Goal: Information Seeking & Learning: Check status

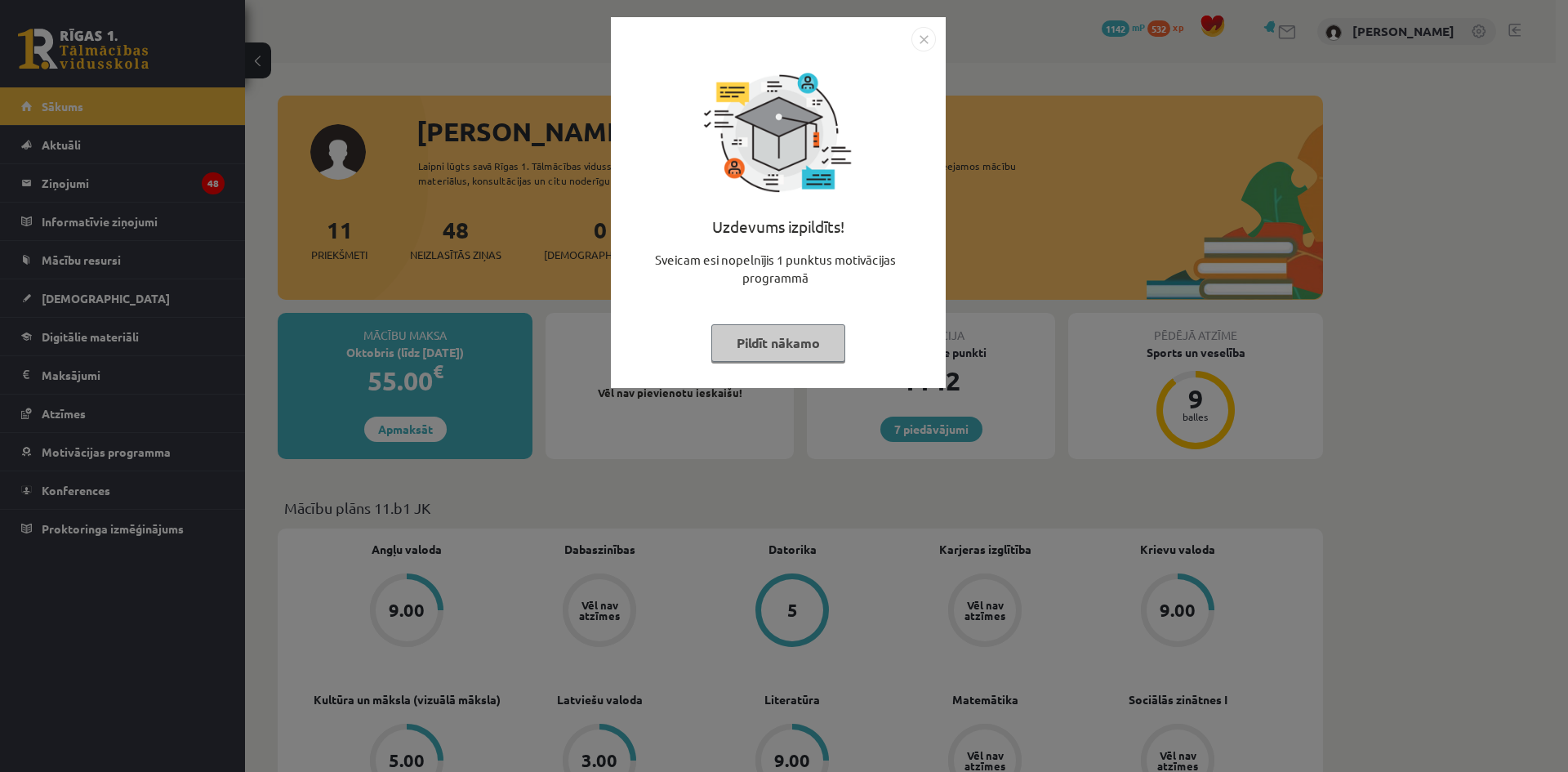
click at [927, 37] on img "Close" at bounding box center [924, 39] width 24 height 24
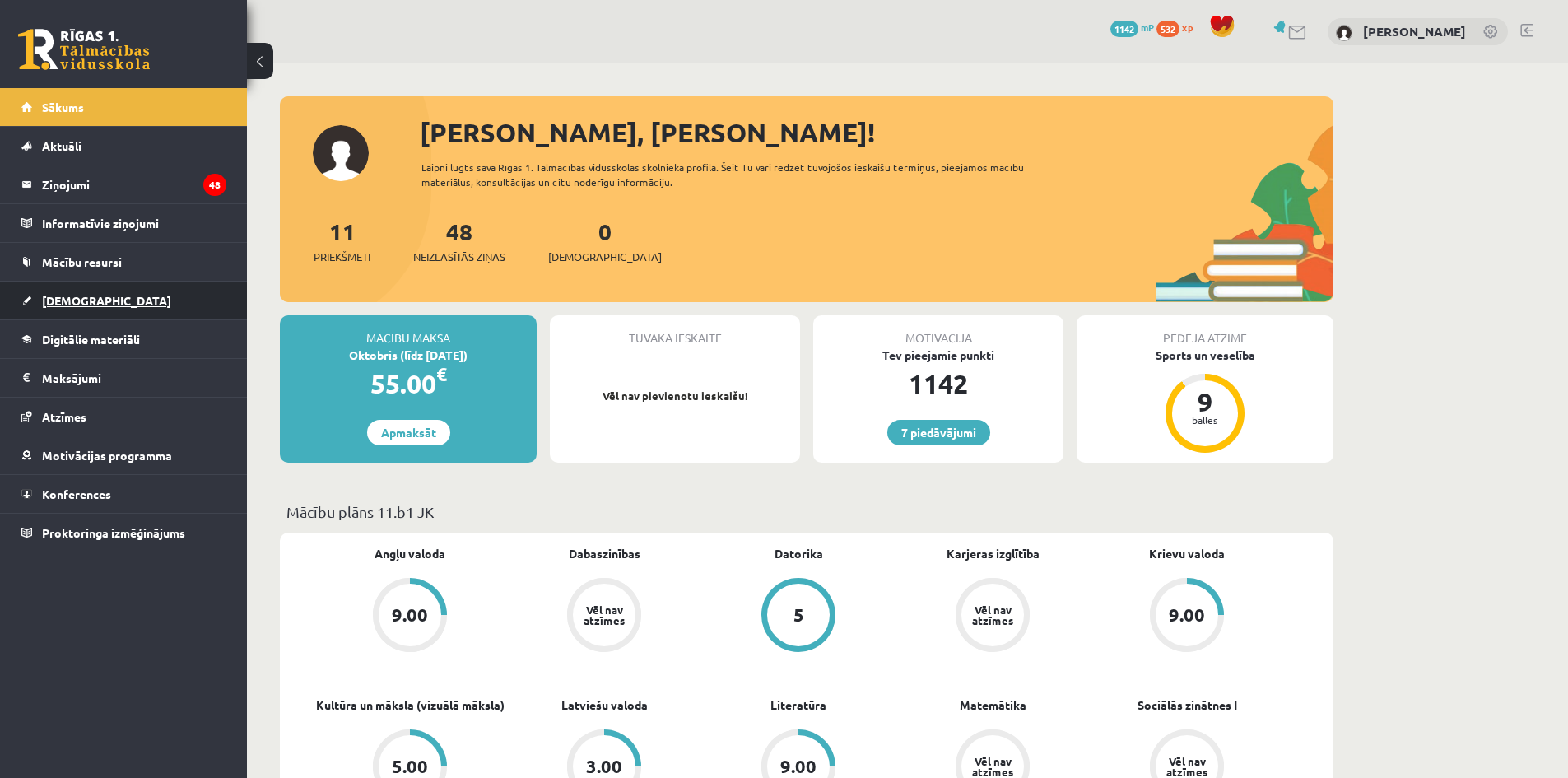
click at [78, 309] on link "[DEMOGRAPHIC_DATA]" at bounding box center [124, 300] width 205 height 38
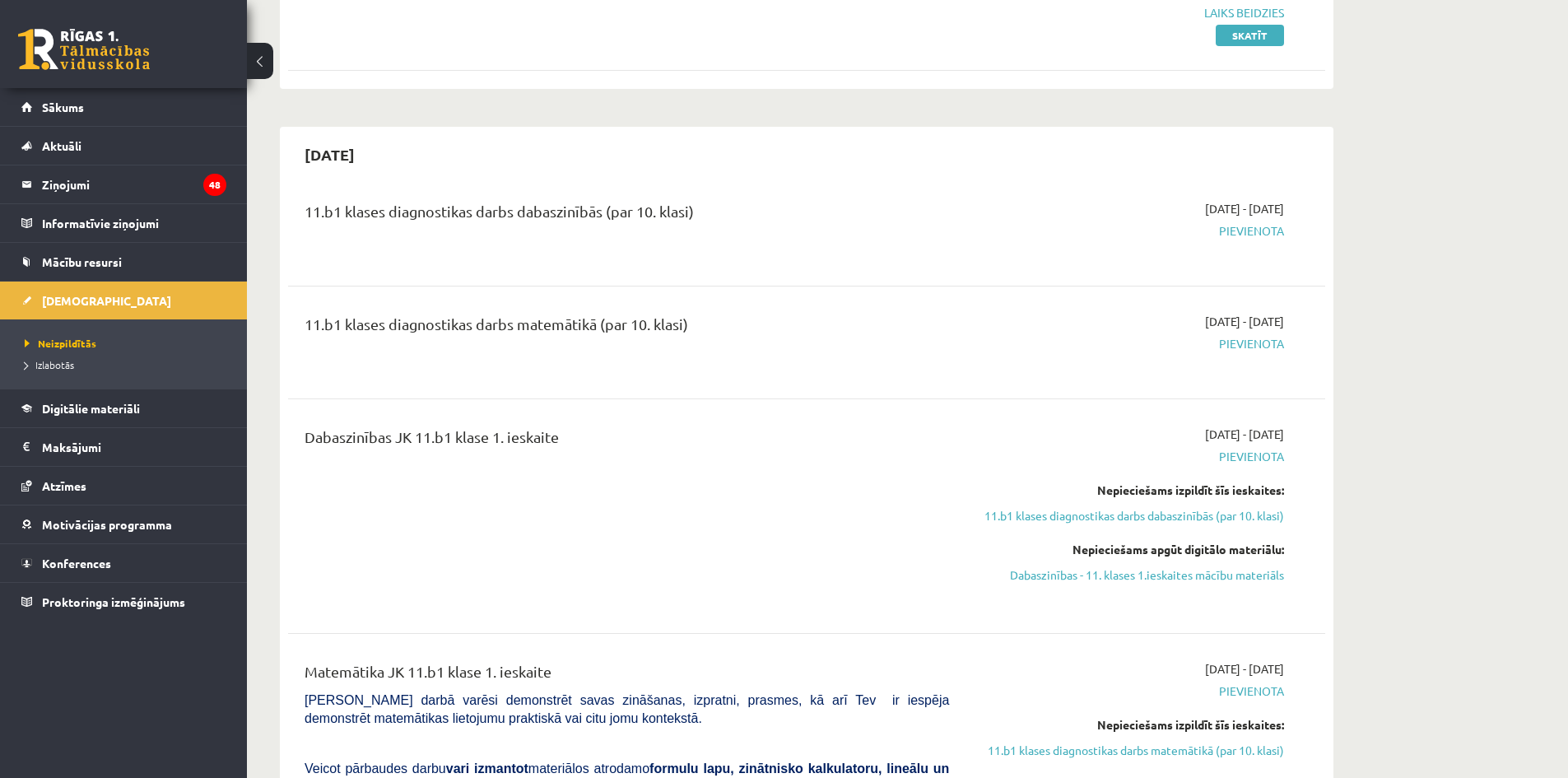
scroll to position [247, 0]
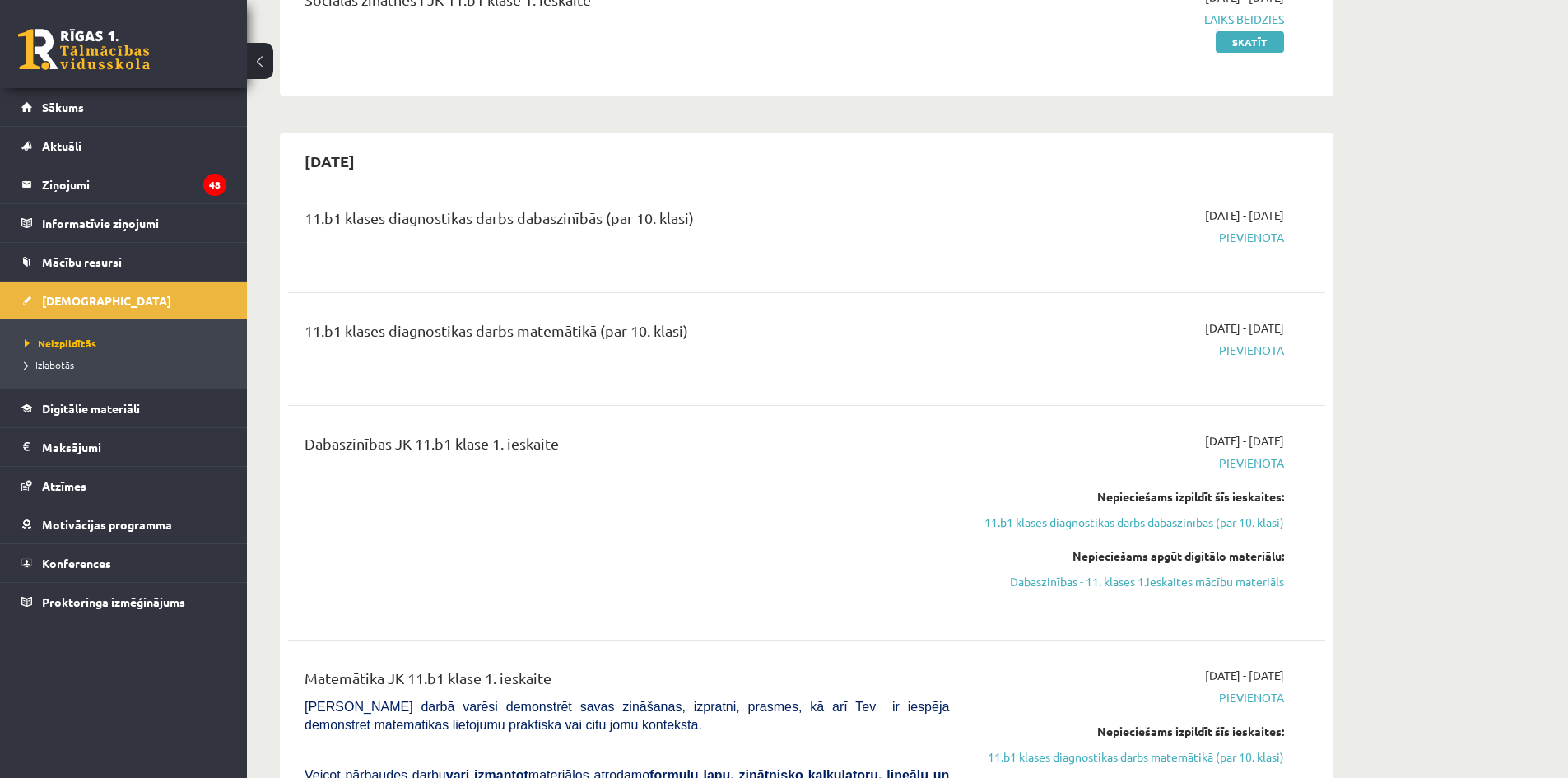
click at [1258, 243] on span "Pievienota" at bounding box center [1129, 238] width 310 height 18
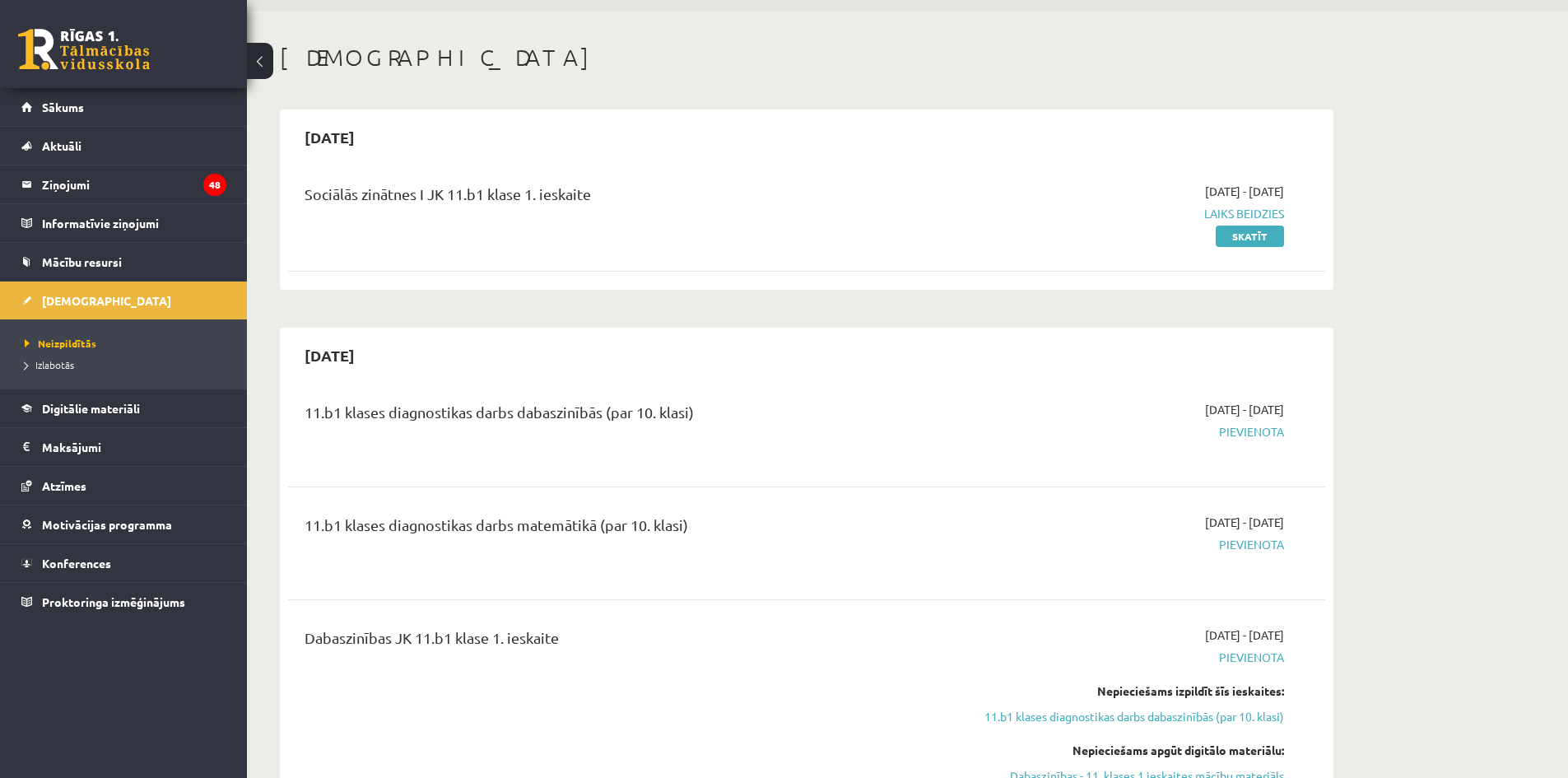
scroll to position [82, 0]
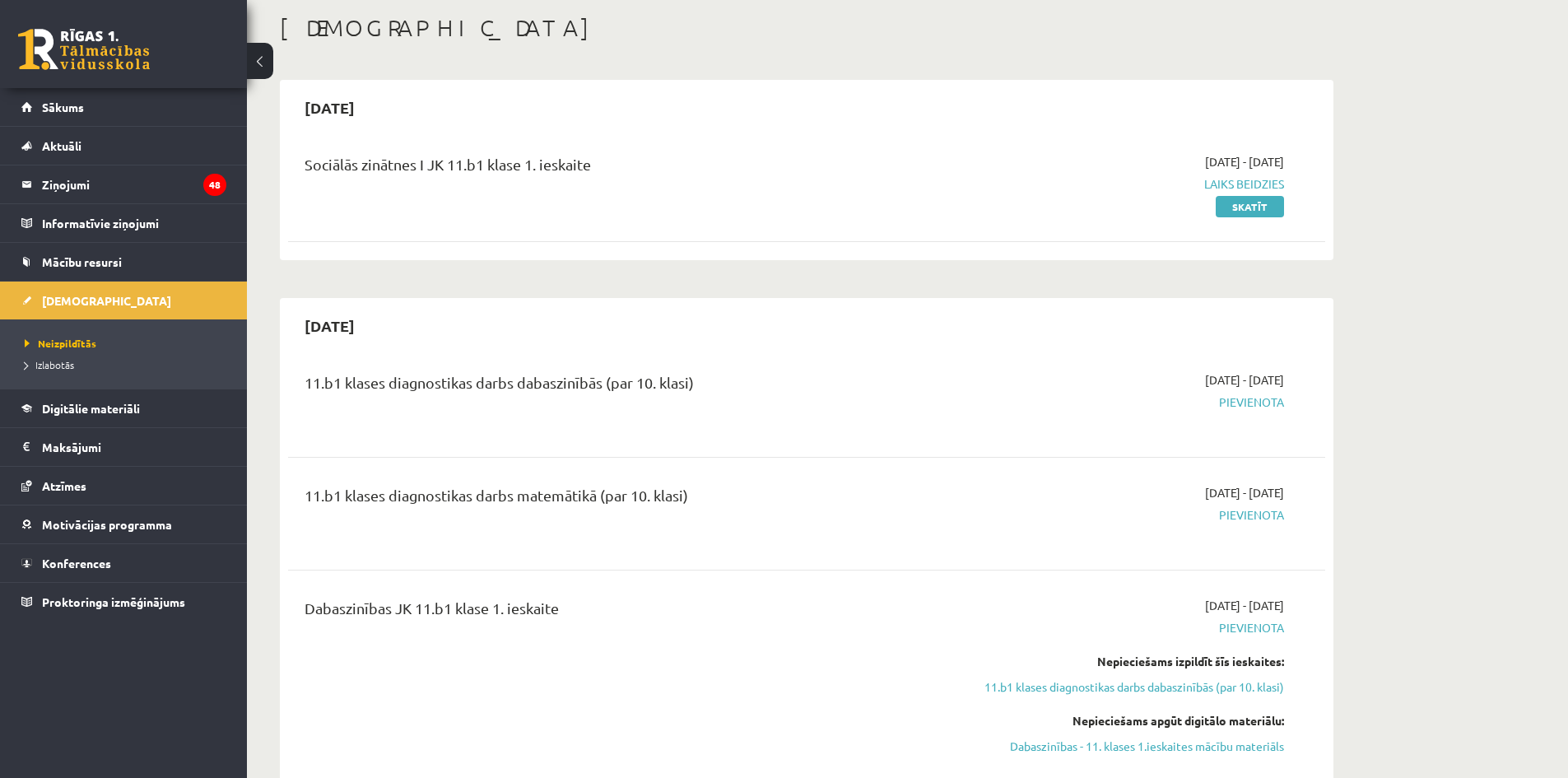
click at [1229, 404] on span "Pievienota" at bounding box center [1129, 403] width 310 height 18
click at [814, 446] on div "11.b1 klases diagnostikas darbs dabaszinībās (par 10. klasi) 2025-10-16 - 2025-…" at bounding box center [807, 401] width 1037 height 92
click at [1252, 205] on link "Skatīt" at bounding box center [1250, 206] width 68 height 21
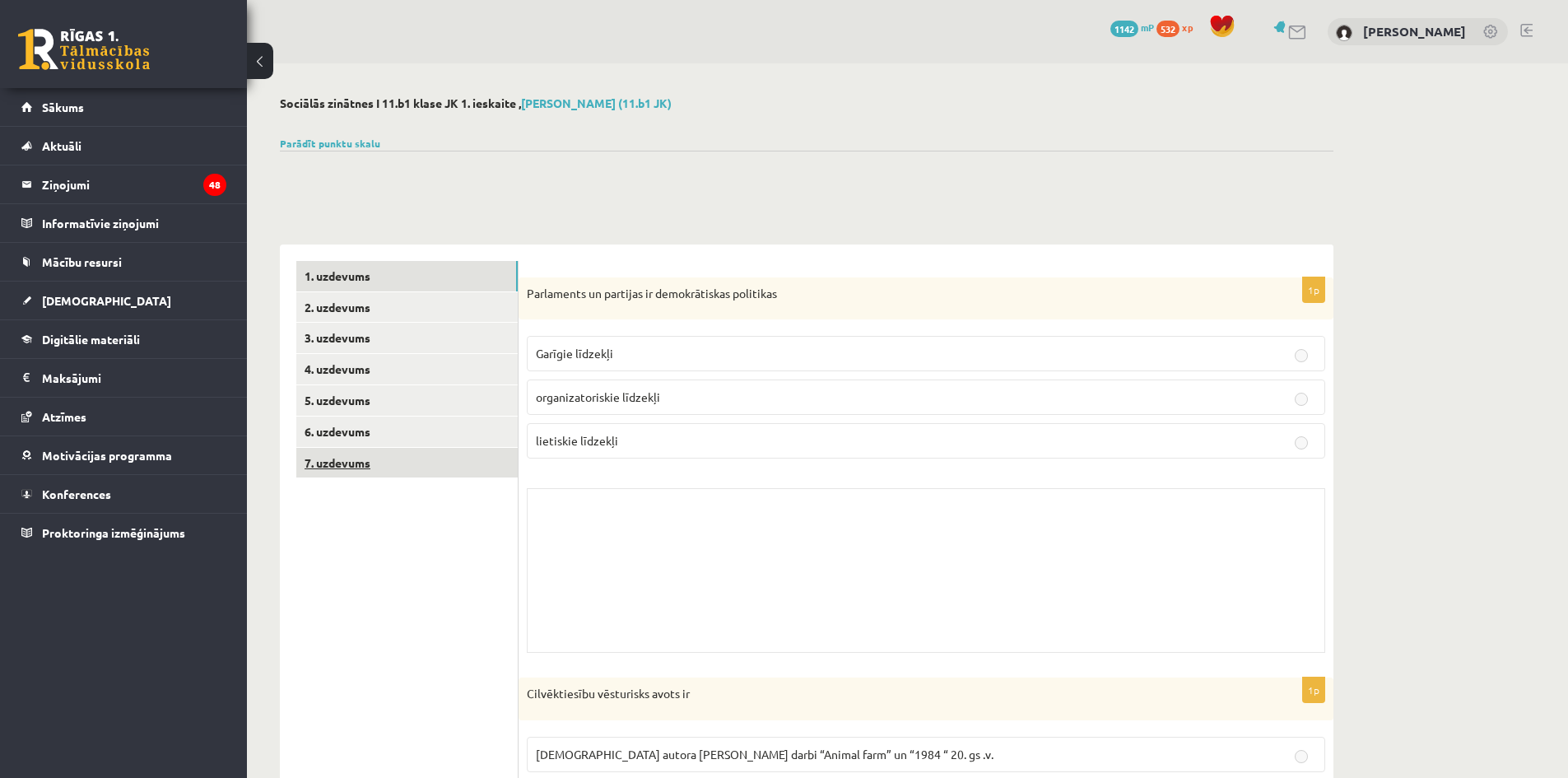
click at [388, 457] on link "7. uzdevums" at bounding box center [407, 463] width 221 height 31
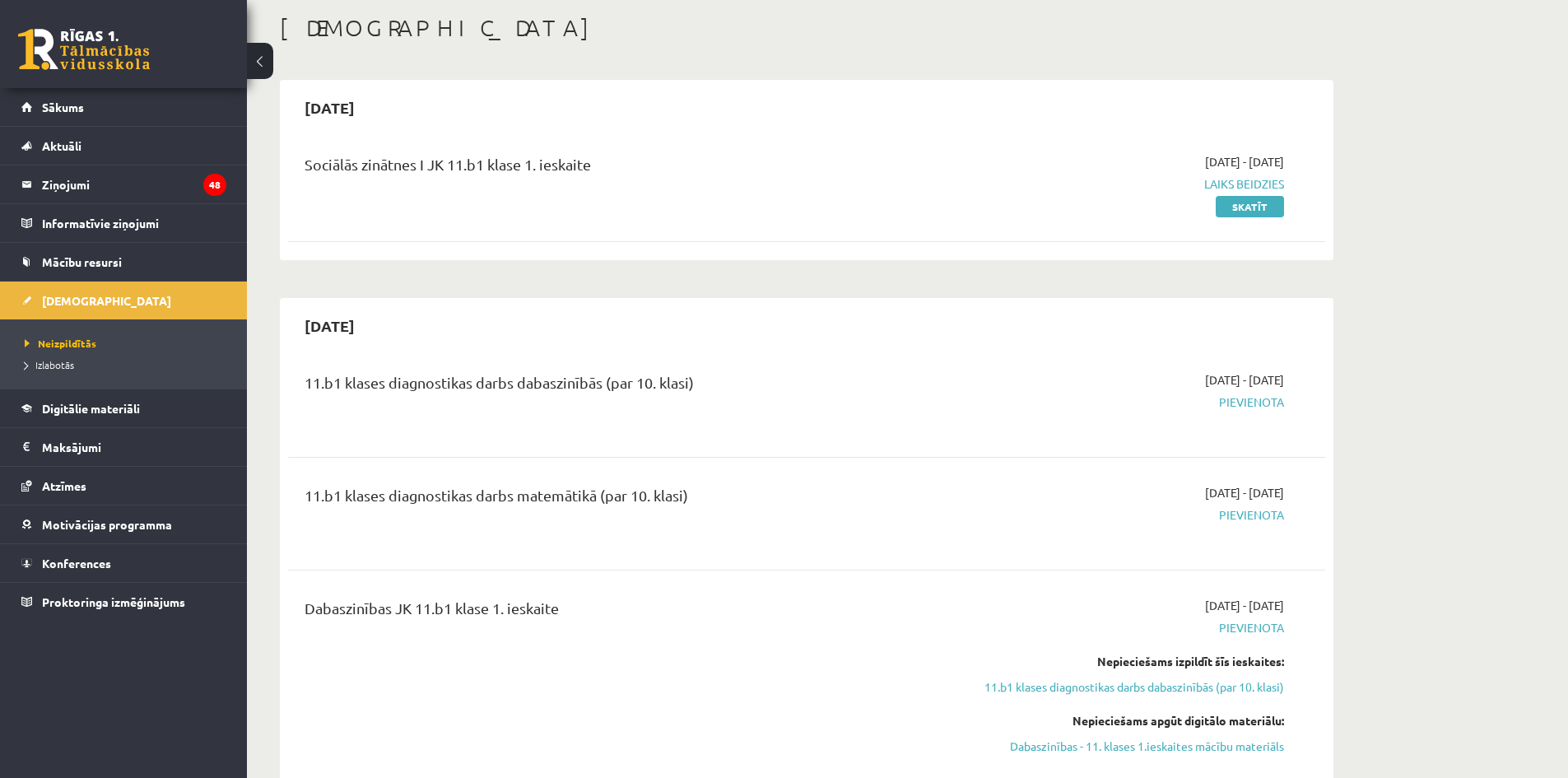
scroll to position [165, 0]
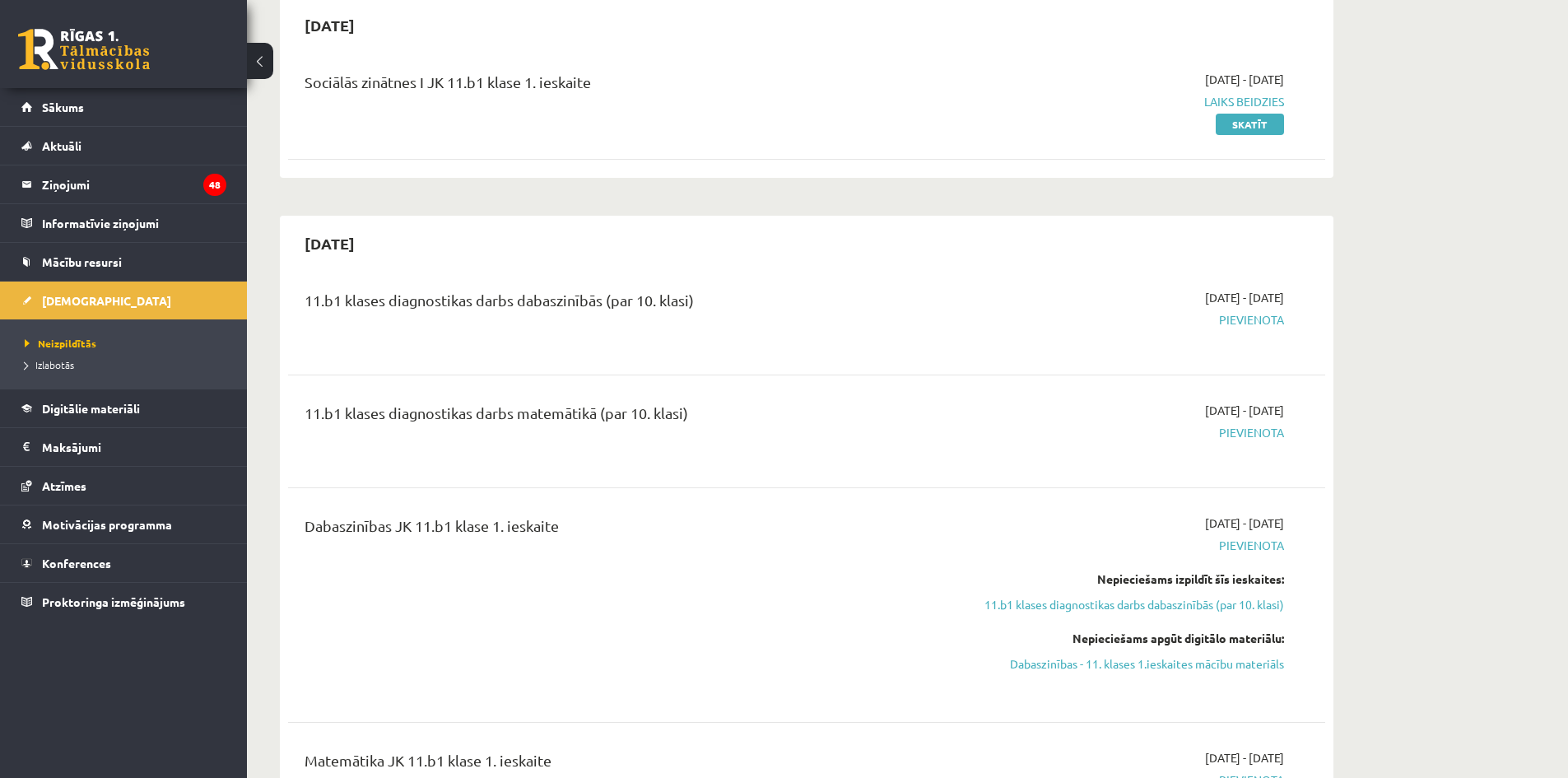
drag, startPoint x: 1158, startPoint y: 302, endPoint x: 1291, endPoint y: 310, distance: 133.2
click at [1291, 310] on div "2025-10-16 - 2025-10-31 Pievienota" at bounding box center [1129, 318] width 335 height 60
click at [1293, 310] on div "2025-10-16 - 2025-10-31 Pievienota" at bounding box center [1129, 318] width 335 height 60
click at [1295, 310] on div "2025-10-16 - 2025-10-31 Pievienota" at bounding box center [1129, 318] width 335 height 60
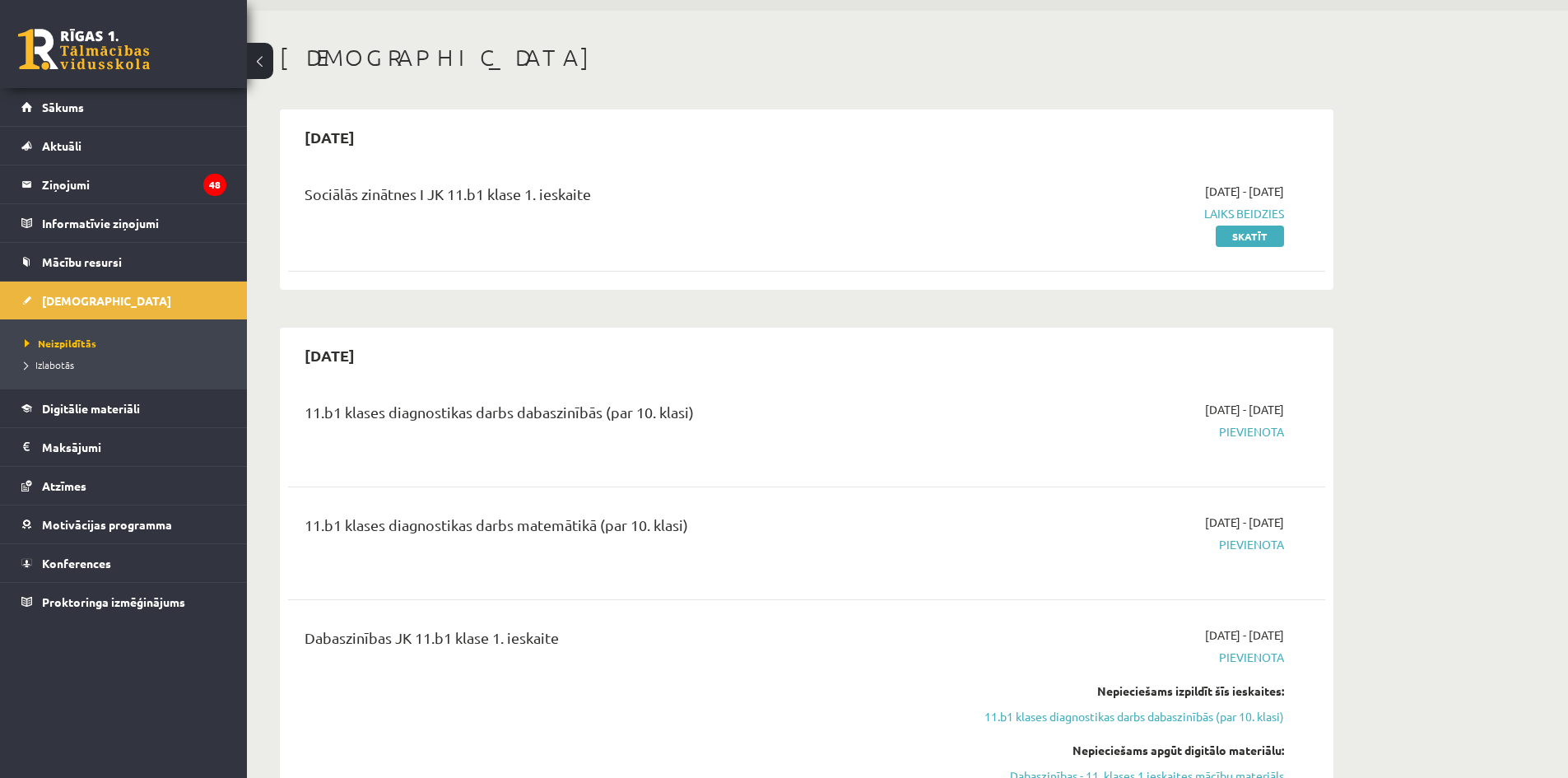
scroll to position [82, 0]
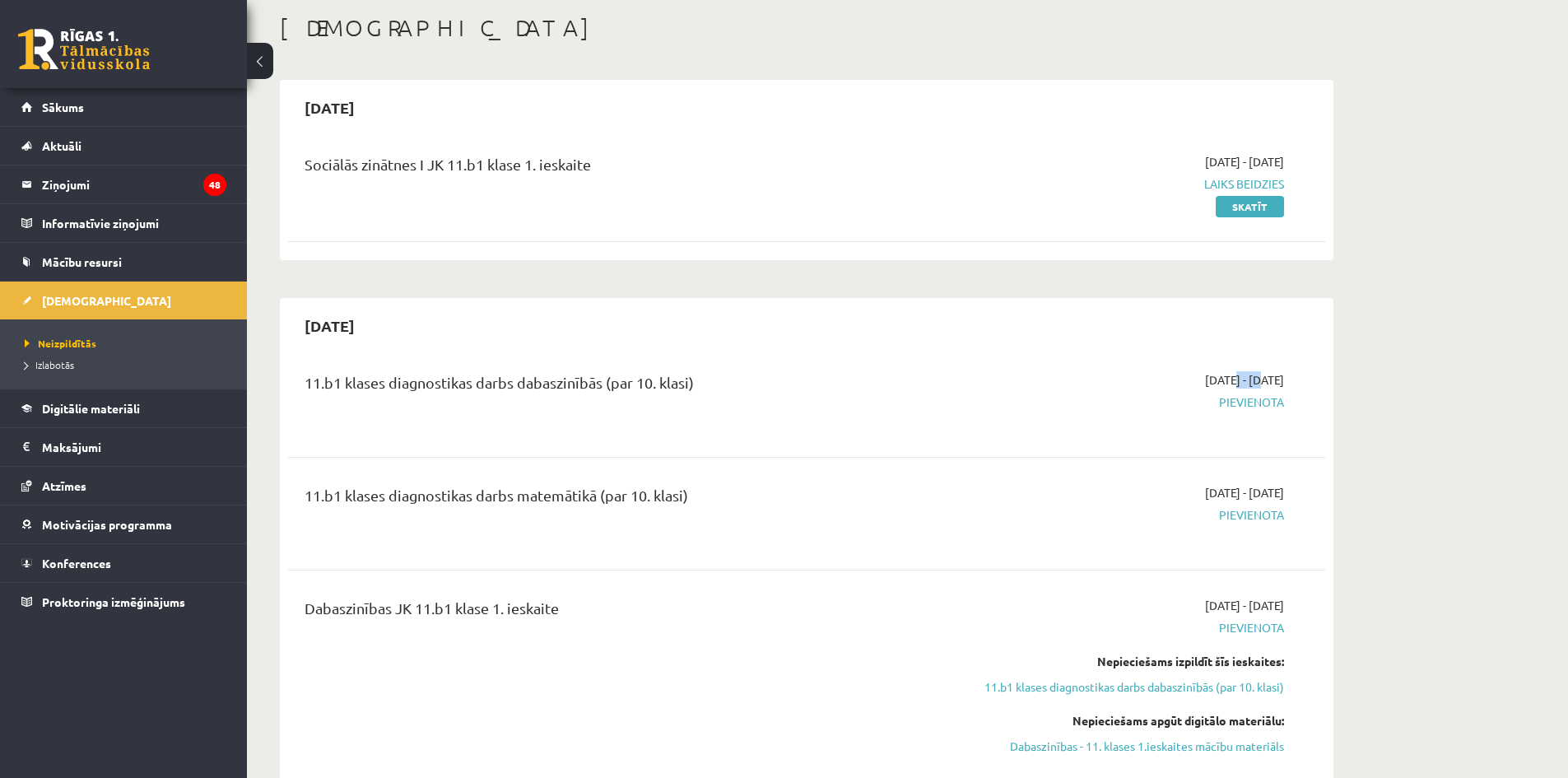
drag, startPoint x: 1183, startPoint y: 382, endPoint x: 1217, endPoint y: 384, distance: 34.1
click at [1217, 384] on span "2025-10-16 - 2025-10-31" at bounding box center [1244, 380] width 79 height 18
click at [1179, 408] on span "Pievienota" at bounding box center [1129, 403] width 310 height 18
drag, startPoint x: 1184, startPoint y: 378, endPoint x: 1212, endPoint y: 386, distance: 29.1
click at [1212, 386] on span "2025-10-16 - 2025-10-31" at bounding box center [1244, 380] width 79 height 18
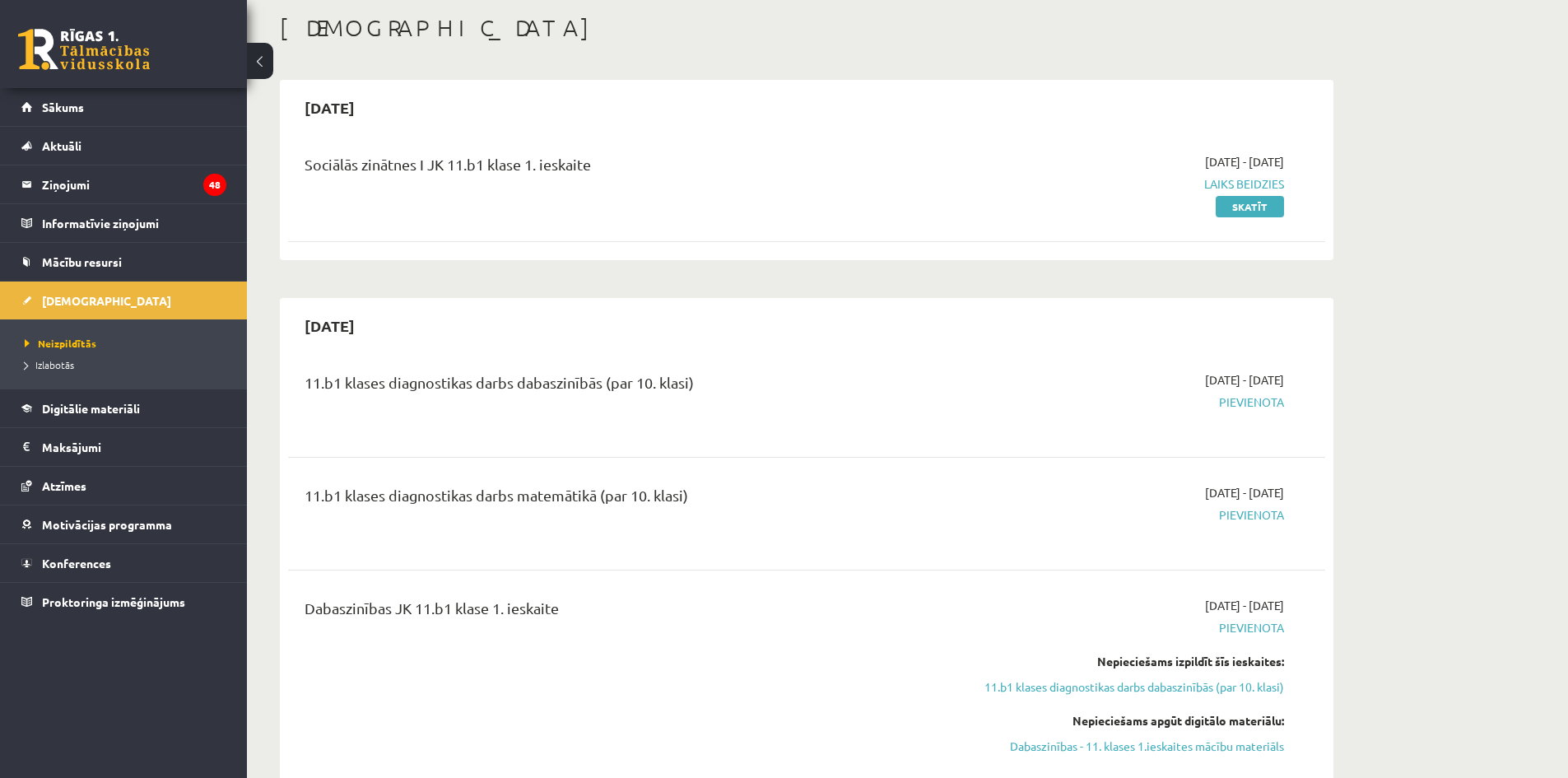
click at [1177, 403] on span "Pievienota" at bounding box center [1129, 403] width 310 height 18
drag, startPoint x: 1151, startPoint y: 392, endPoint x: 1179, endPoint y: 386, distance: 28.6
click at [1187, 389] on div "2025-10-16 - 2025-10-31 Pievienota" at bounding box center [1129, 401] width 335 height 60
drag, startPoint x: 1158, startPoint y: 380, endPoint x: 1204, endPoint y: 386, distance: 46.4
click at [1205, 386] on span "2025-10-16 - 2025-10-31" at bounding box center [1244, 380] width 79 height 18
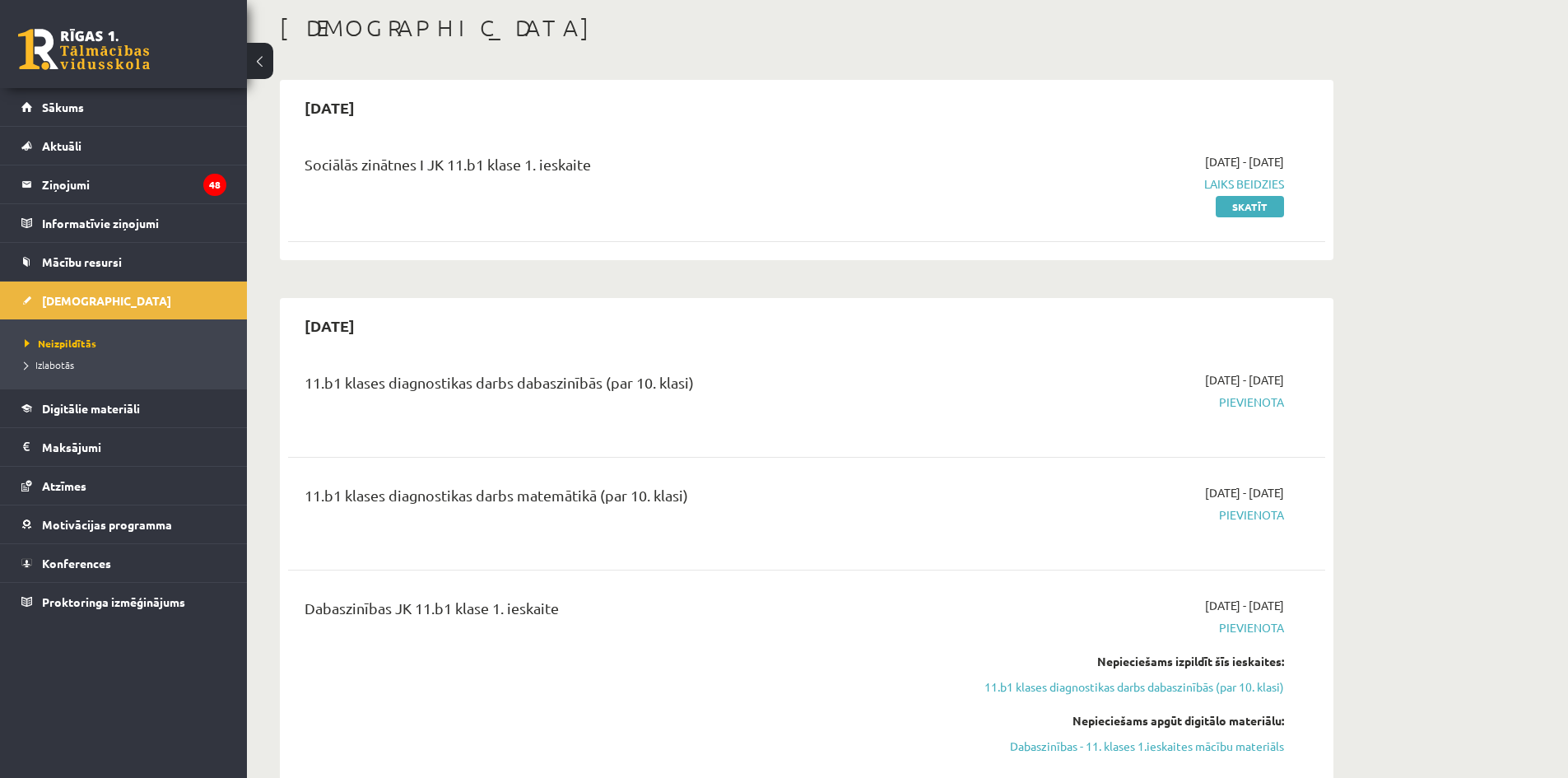
click at [1215, 393] on div "2025-10-16 - 2025-10-31 Pievienota" at bounding box center [1129, 401] width 335 height 60
drag, startPoint x: 1225, startPoint y: 380, endPoint x: 1315, endPoint y: 386, distance: 90.2
click at [1315, 386] on div "11.b1 klases diagnostikas darbs dabaszinībās (par 10. klasi) 2025-10-16 - 2025-…" at bounding box center [807, 401] width 1037 height 92
click at [1301, 390] on div "11.b1 klases diagnostikas darbs dabaszinībās (par 10. klasi) 2025-10-16 - 2025-…" at bounding box center [806, 401] width 1004 height 60
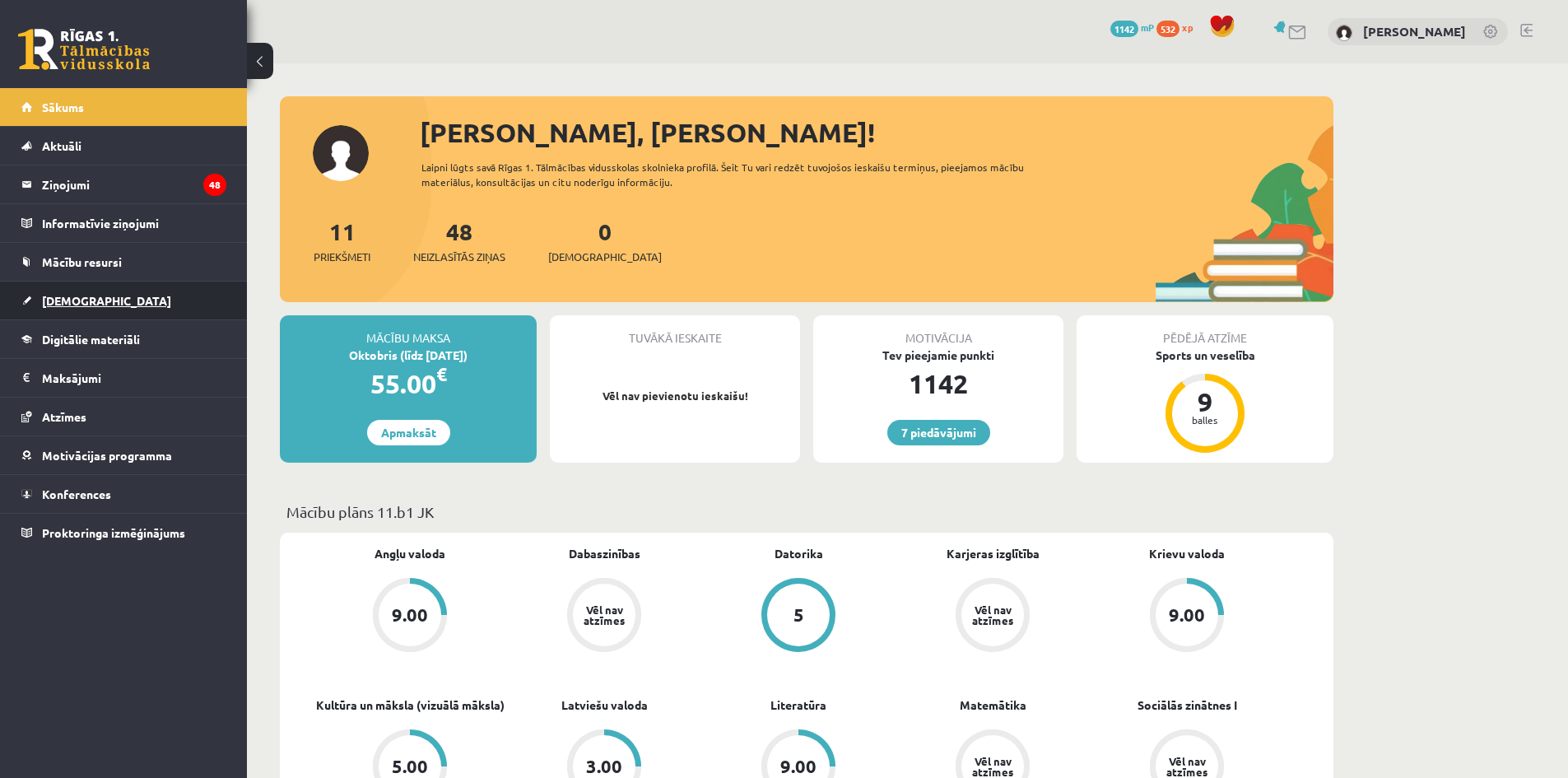
click at [71, 312] on link "[DEMOGRAPHIC_DATA]" at bounding box center [124, 300] width 205 height 38
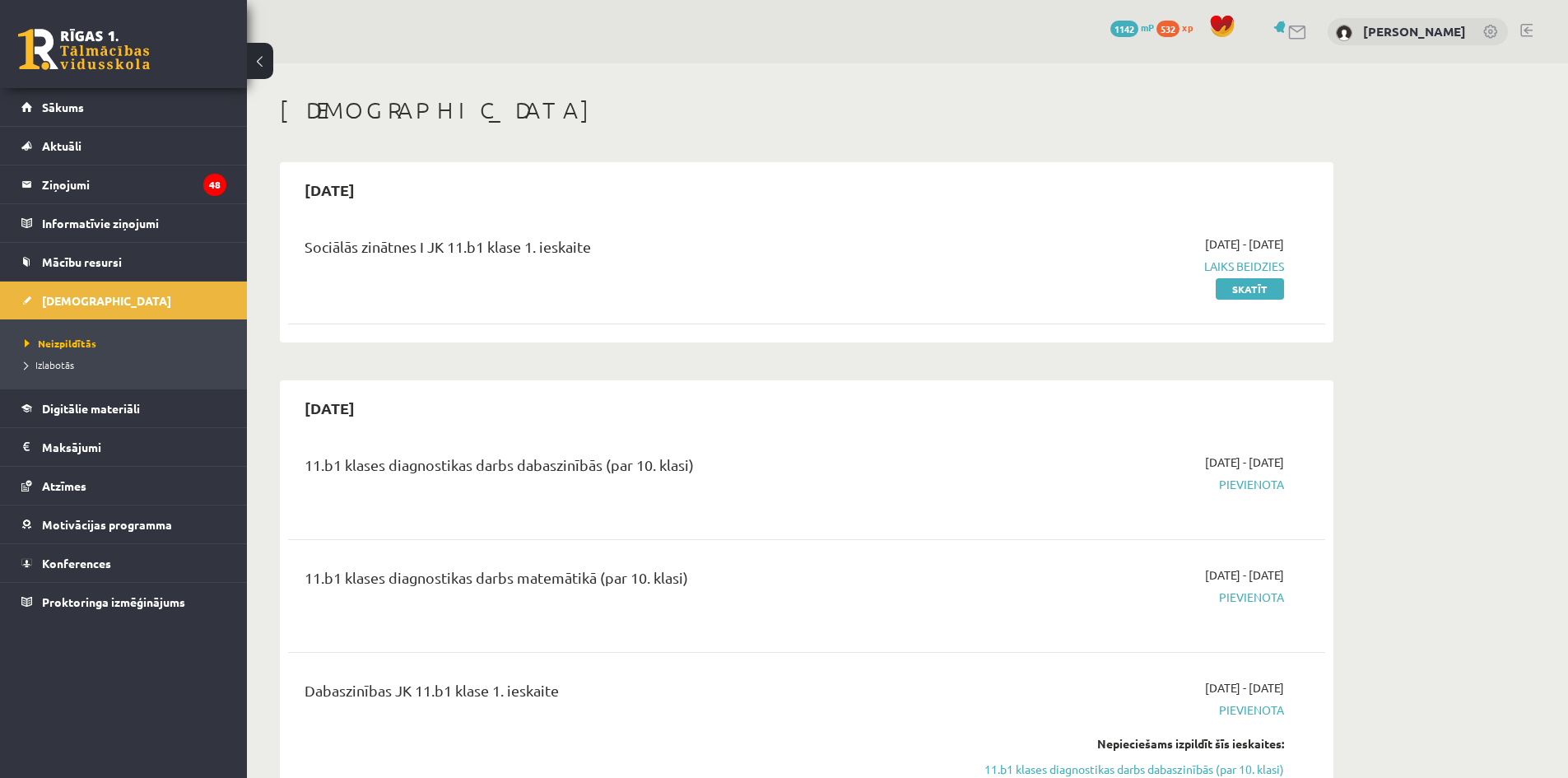
drag, startPoint x: 304, startPoint y: 413, endPoint x: 391, endPoint y: 418, distance: 87.1
click at [371, 418] on h2 "2025-10-31" at bounding box center [330, 408] width 83 height 39
click at [399, 423] on div "2025-10-31" at bounding box center [807, 408] width 1037 height 39
drag, startPoint x: 1181, startPoint y: 464, endPoint x: 1214, endPoint y: 468, distance: 33.2
click at [1214, 468] on span "2025-10-16 - 2025-10-31" at bounding box center [1244, 462] width 79 height 18
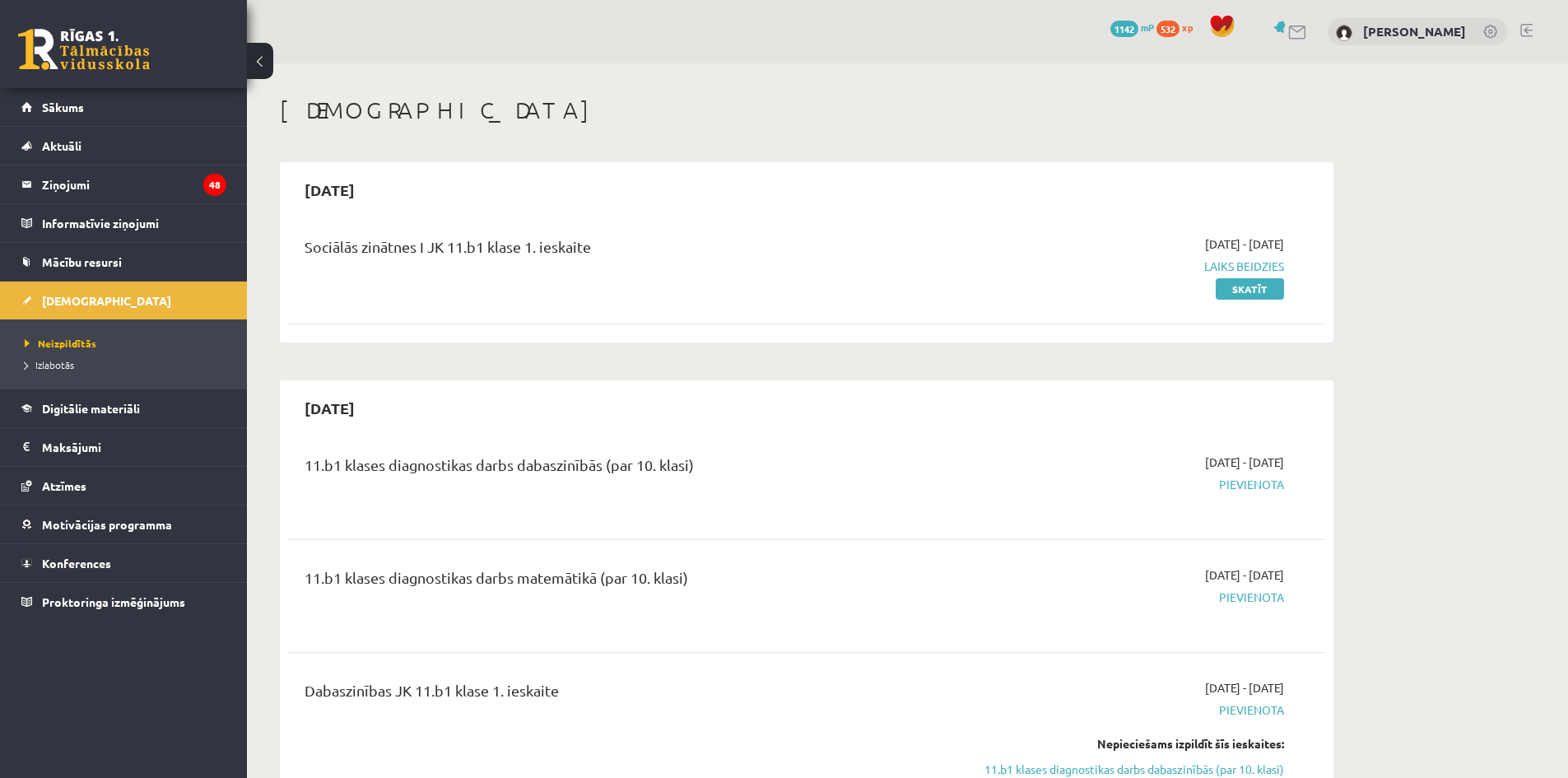
click at [1204, 487] on span "Pievienota" at bounding box center [1129, 485] width 310 height 18
drag, startPoint x: 1251, startPoint y: 463, endPoint x: 1282, endPoint y: 468, distance: 31.4
click at [1282, 468] on span "2025-10-16 - 2025-10-31" at bounding box center [1244, 462] width 79 height 18
click at [1294, 490] on div "2025-10-16 - 2025-10-31 Pievienota" at bounding box center [1129, 483] width 335 height 60
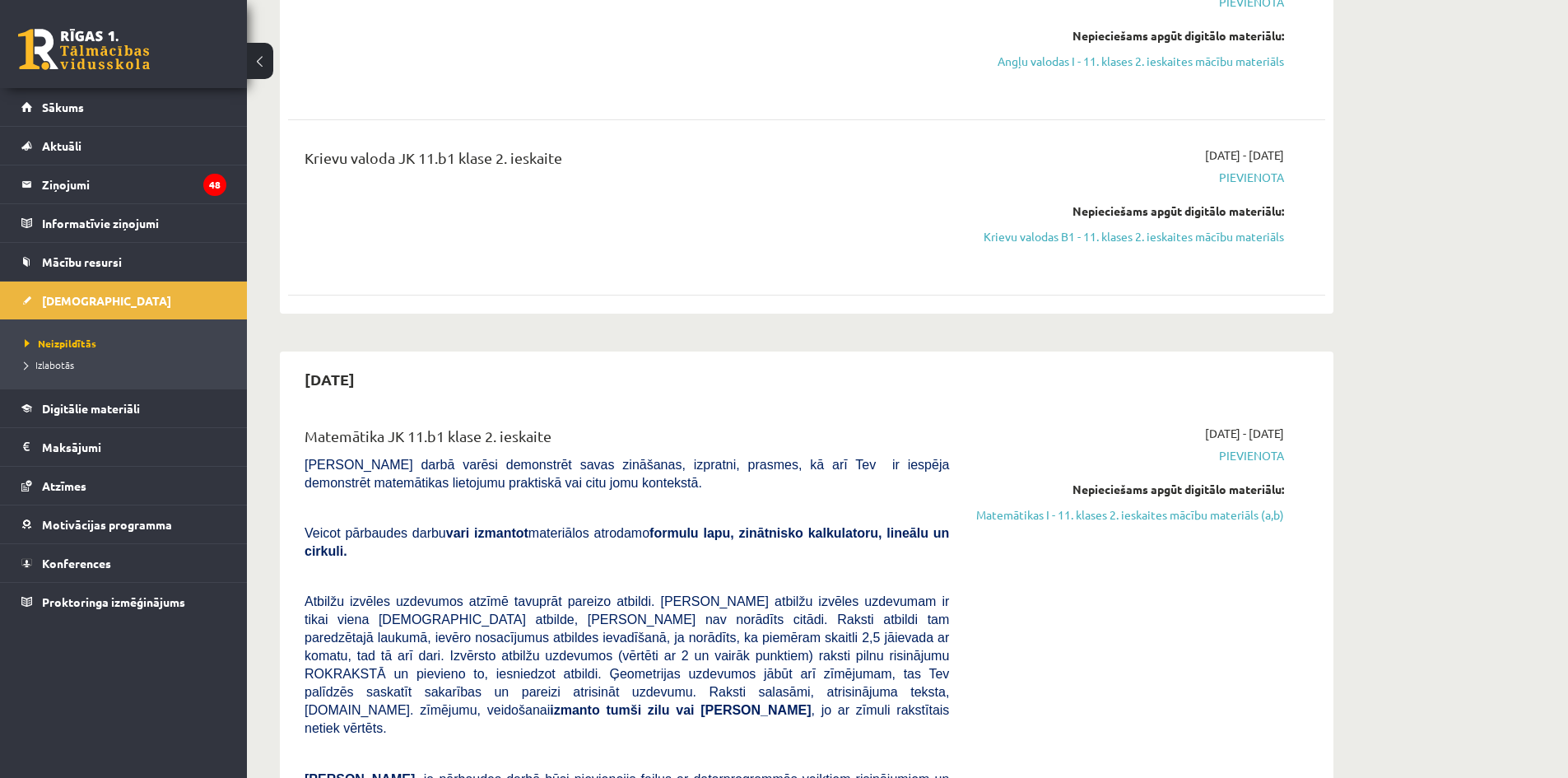
scroll to position [1482, 0]
